Goal: Task Accomplishment & Management: Use online tool/utility

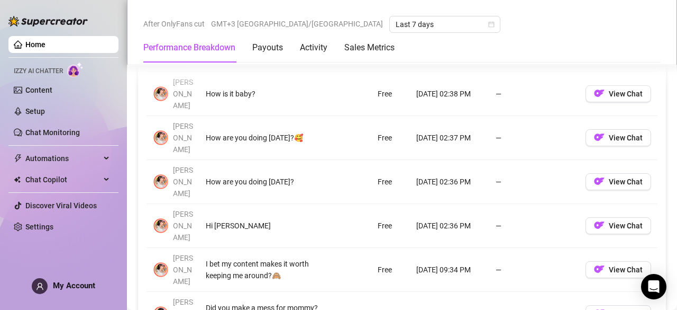
scroll to position [1098, 0]
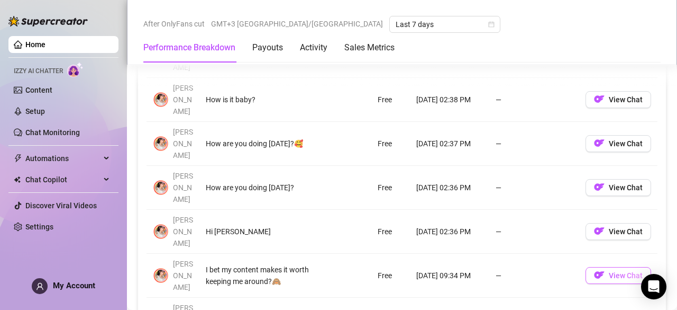
click at [624, 271] on span "View Chat" at bounding box center [626, 275] width 34 height 8
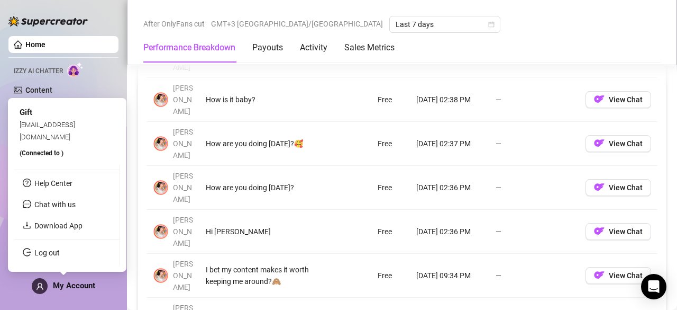
click at [54, 281] on span "My Account" at bounding box center [74, 285] width 42 height 10
click at [77, 228] on link "Download App" at bounding box center [58, 225] width 48 height 8
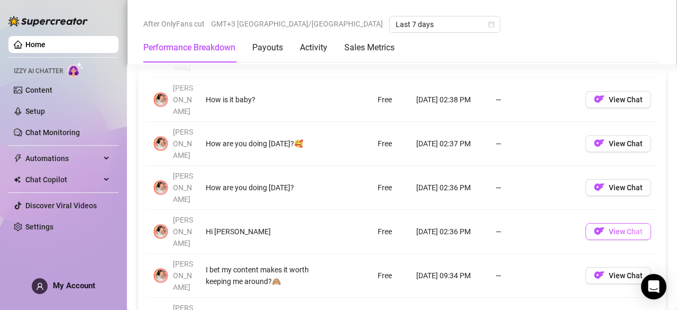
click at [617, 223] on button "View Chat" at bounding box center [619, 231] width 66 height 17
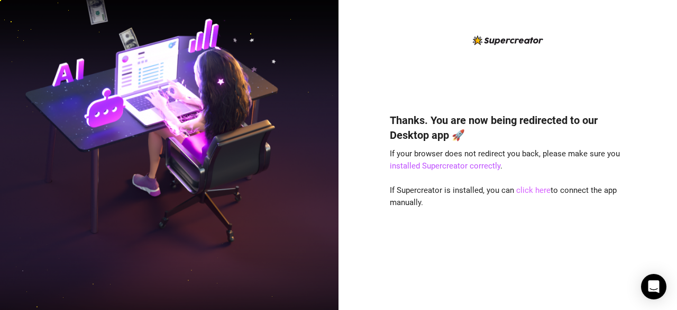
click at [534, 189] on link "click here" at bounding box center [533, 190] width 34 height 10
click at [539, 187] on link "click here" at bounding box center [533, 190] width 34 height 10
click at [660, 14] on div "Thanks. You are now being redirected to our Desktop app 🚀 If your browser does …" at bounding box center [508, 155] width 339 height 310
click at [525, 194] on link "click here" at bounding box center [533, 190] width 34 height 10
